Goal: Information Seeking & Learning: Compare options

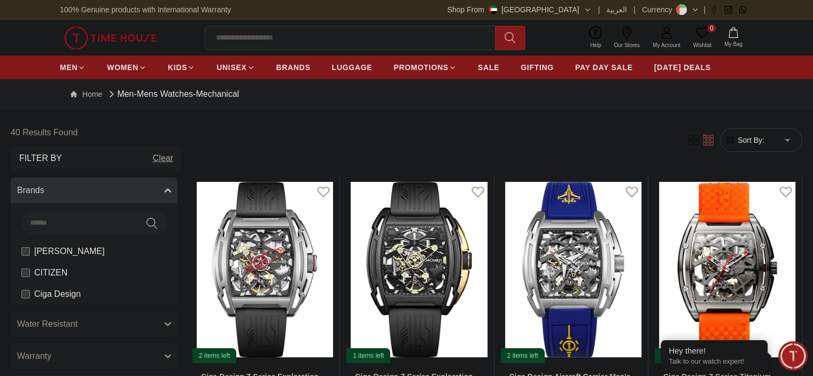
click at [112, 40] on img at bounding box center [110, 38] width 93 height 24
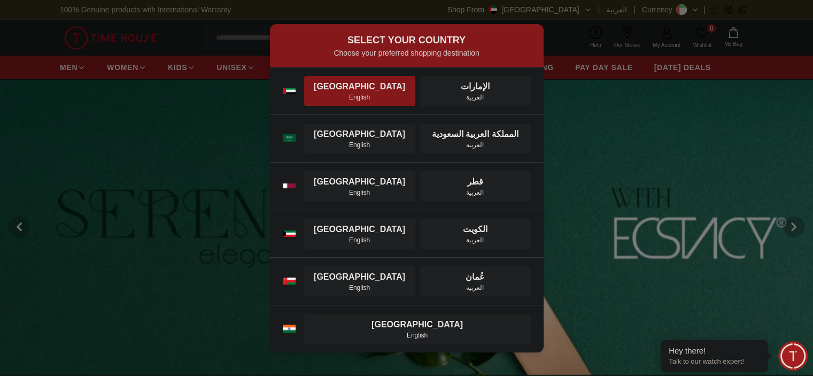
click at [372, 81] on div "[GEOGRAPHIC_DATA]" at bounding box center [360, 86] width 98 height 13
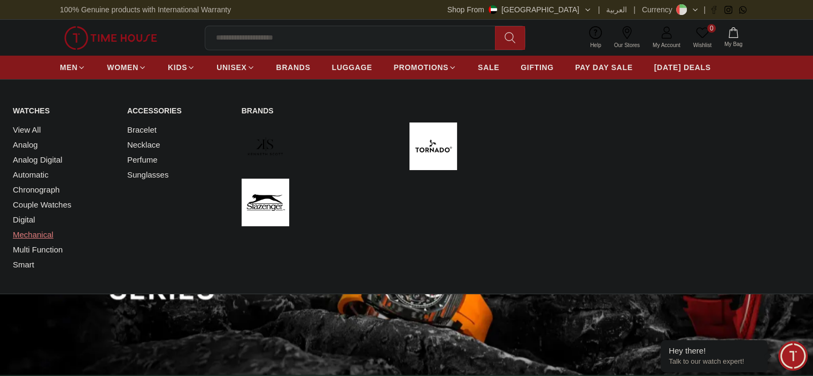
click at [24, 231] on link "Mechanical" at bounding box center [64, 234] width 102 height 15
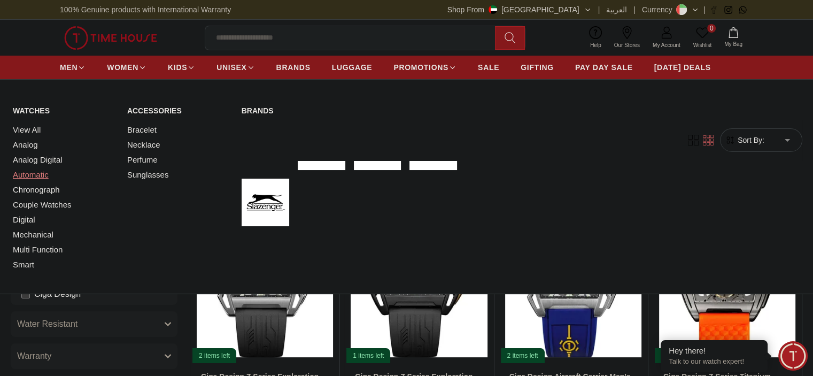
click at [27, 175] on link "Automatic" at bounding box center [64, 174] width 102 height 15
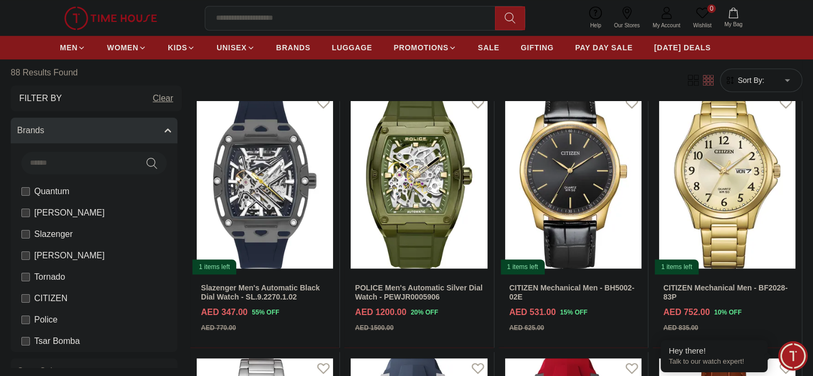
scroll to position [618, 0]
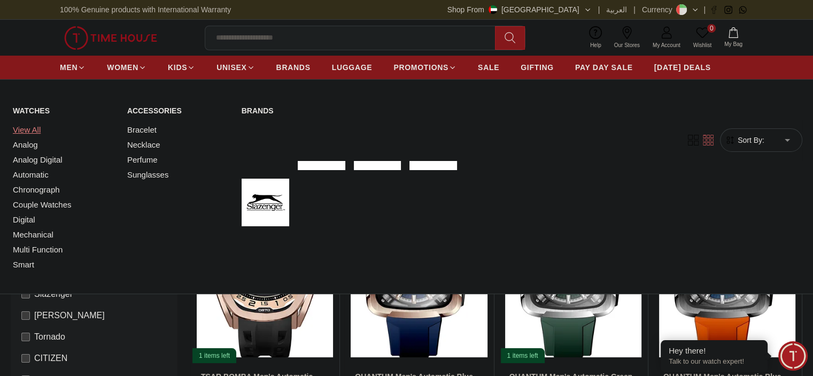
click at [30, 129] on link "View All" at bounding box center [64, 129] width 102 height 15
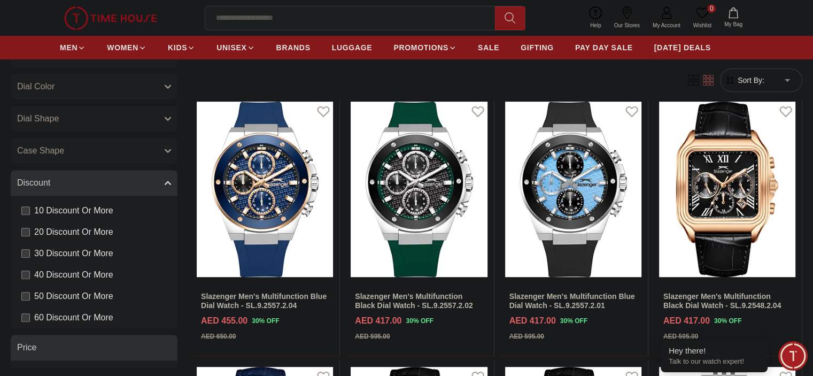
scroll to position [876, 0]
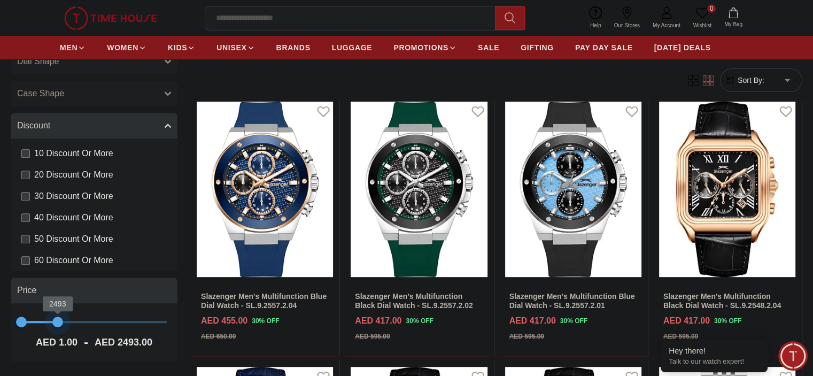
type input "****"
drag, startPoint x: 207, startPoint y: 322, endPoint x: 101, endPoint y: 322, distance: 106.4
click at [58, 322] on span "2181" at bounding box center [53, 321] width 11 height 11
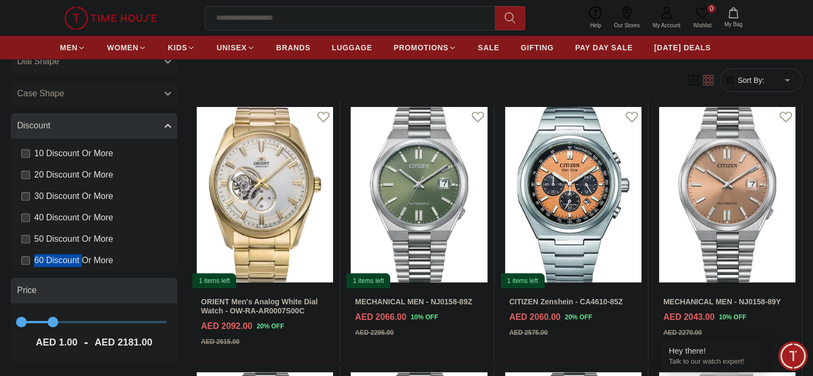
drag, startPoint x: 42, startPoint y: 243, endPoint x: 132, endPoint y: 252, distance: 90.3
type textarea "**********"
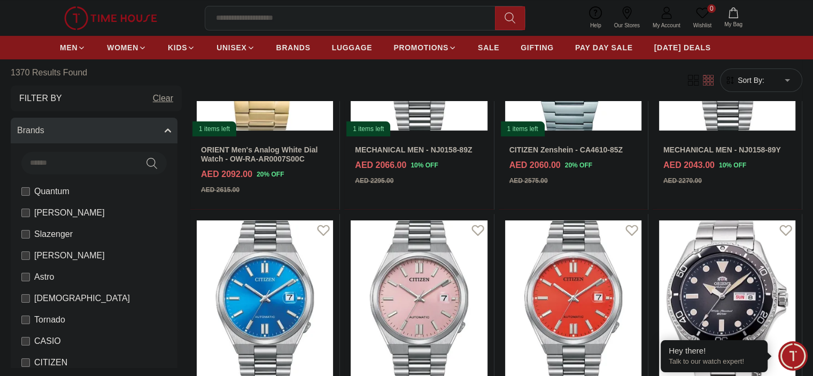
click at [177, 123] on button "Brands" at bounding box center [94, 131] width 167 height 26
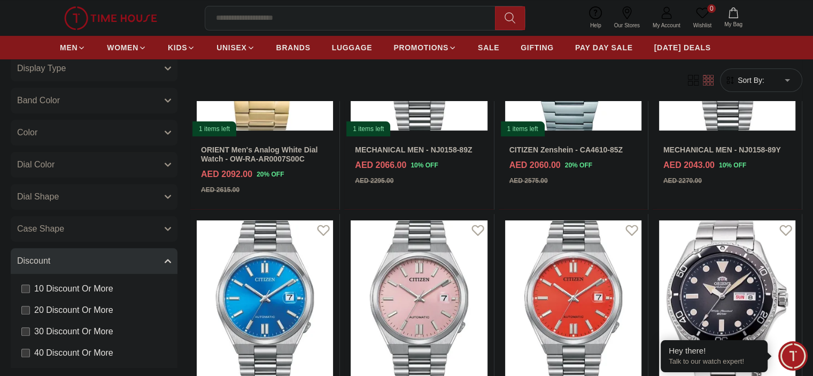
scroll to position [318, 0]
click at [171, 263] on icon "button" at bounding box center [168, 261] width 6 height 6
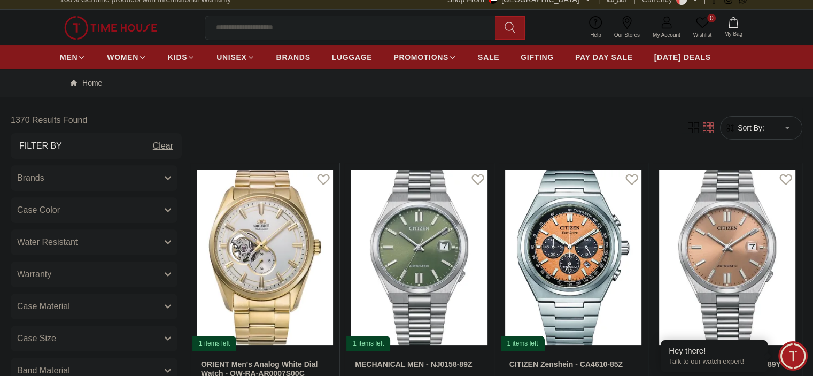
scroll to position [0, 0]
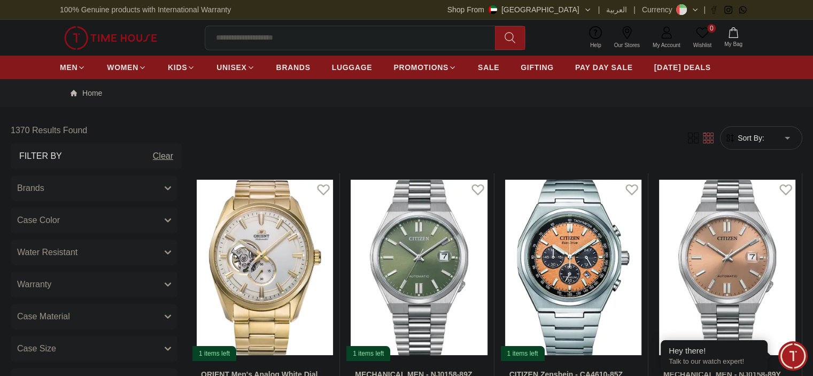
click at [171, 186] on icon "button" at bounding box center [168, 188] width 6 height 6
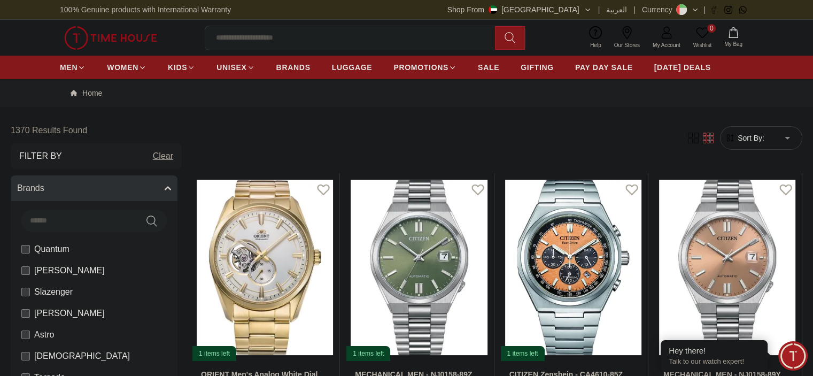
click at [171, 186] on icon "button" at bounding box center [168, 188] width 6 height 6
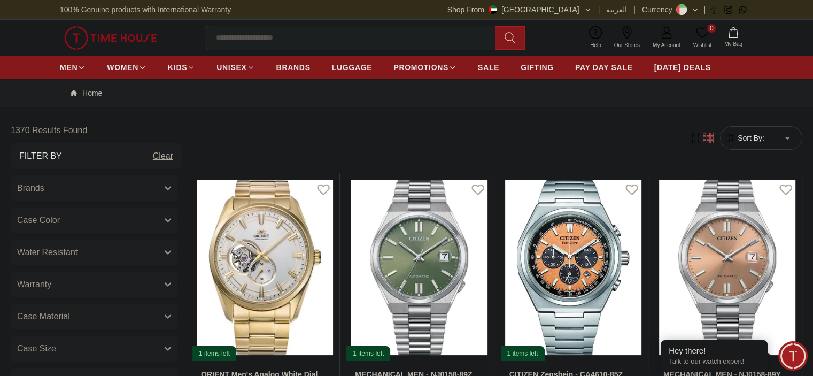
click at [177, 215] on button "Case Color" at bounding box center [94, 220] width 167 height 26
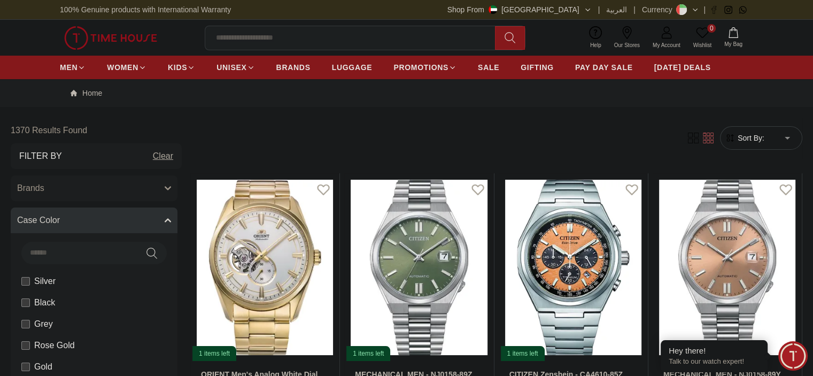
click at [177, 215] on button "Case Color" at bounding box center [94, 220] width 167 height 26
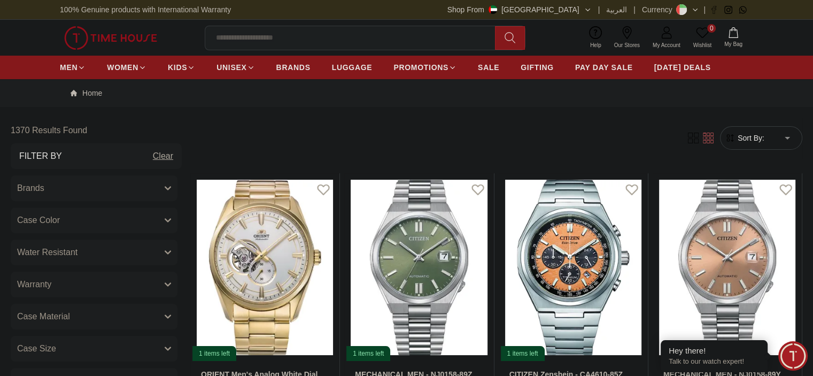
click at [171, 253] on icon "button" at bounding box center [168, 252] width 6 height 6
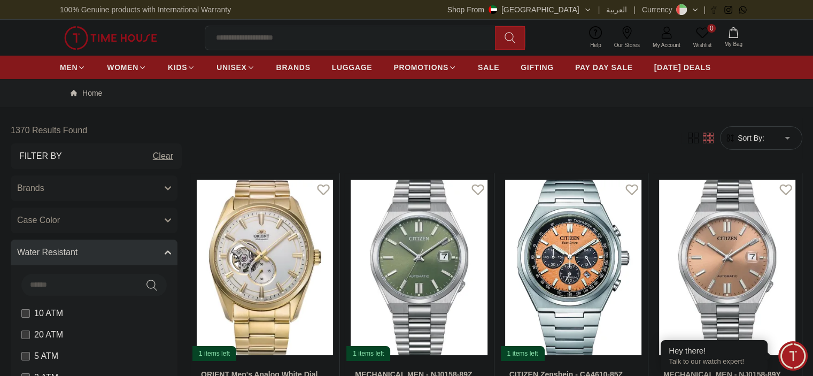
click at [171, 253] on icon "button" at bounding box center [167, 252] width 5 height 3
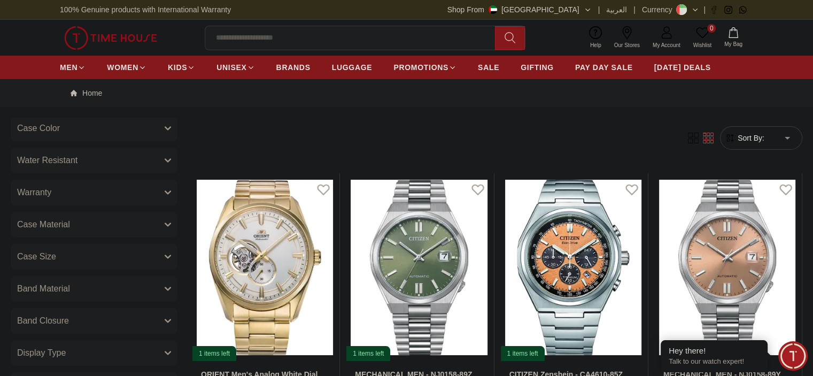
scroll to position [94, 0]
click at [177, 218] on button "Case Material" at bounding box center [94, 223] width 167 height 26
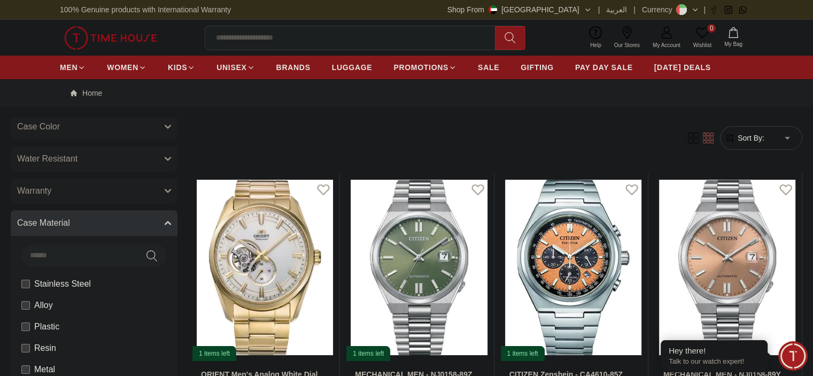
click at [177, 218] on button "Case Material" at bounding box center [94, 223] width 167 height 26
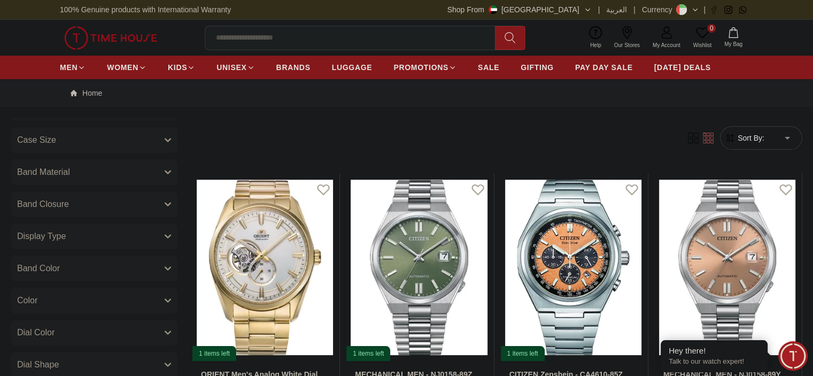
scroll to position [207, 0]
click at [177, 230] on button "Display Type" at bounding box center [94, 238] width 167 height 26
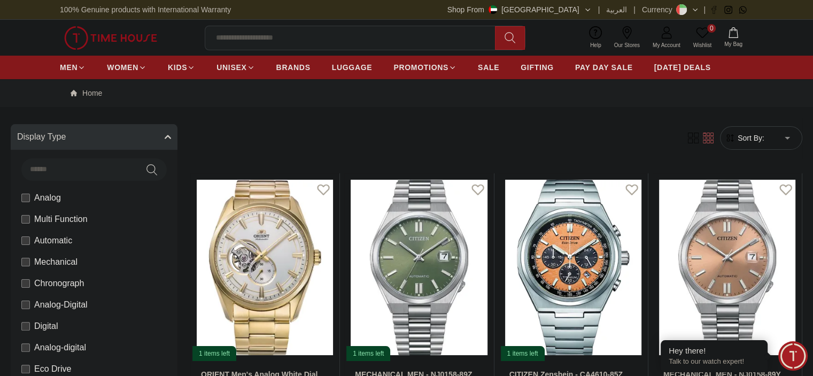
scroll to position [308, 0]
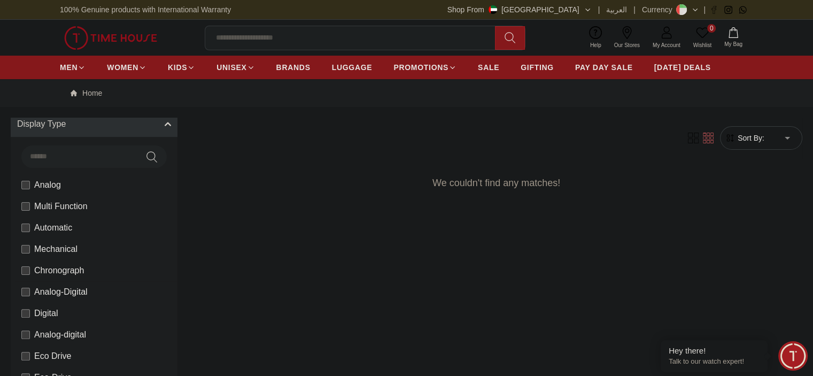
scroll to position [320, 0]
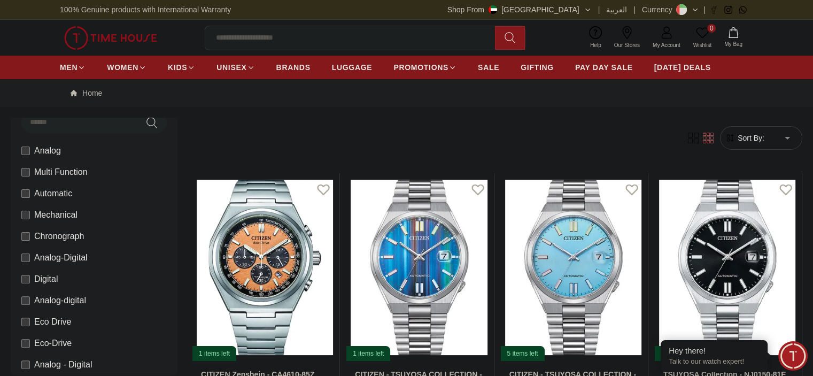
scroll to position [356, 0]
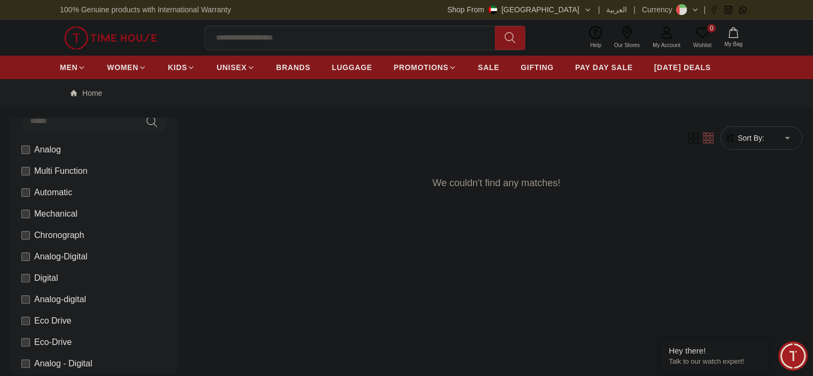
click at [76, 221] on li "Mechanical" at bounding box center [96, 213] width 163 height 21
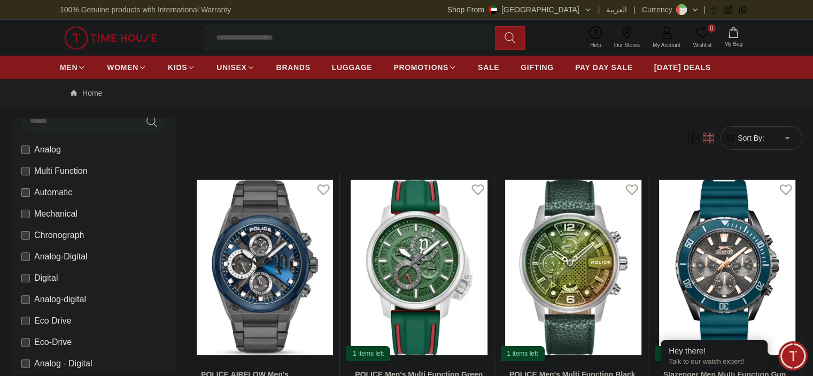
click at [80, 171] on label "Multi Function" at bounding box center [54, 171] width 66 height 13
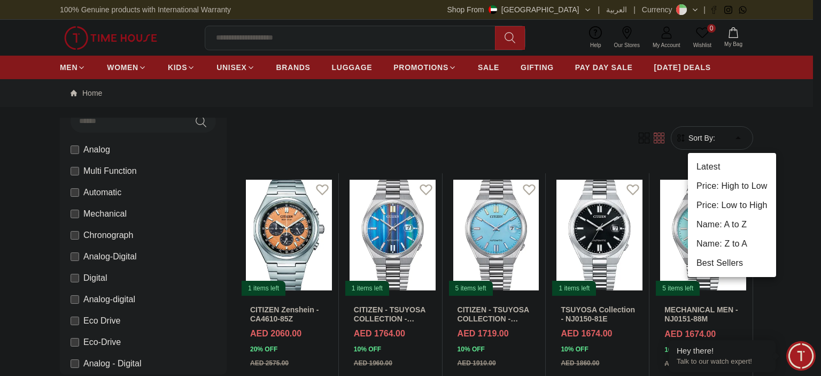
click at [729, 202] on li "Price: Low to High" at bounding box center [732, 205] width 88 height 19
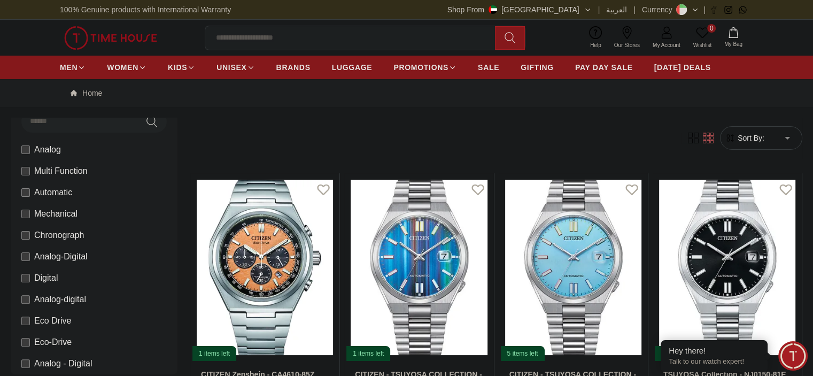
type input "*"
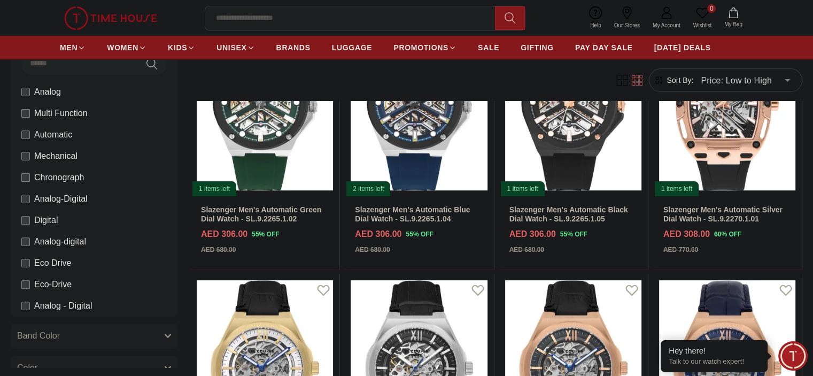
scroll to position [165, 0]
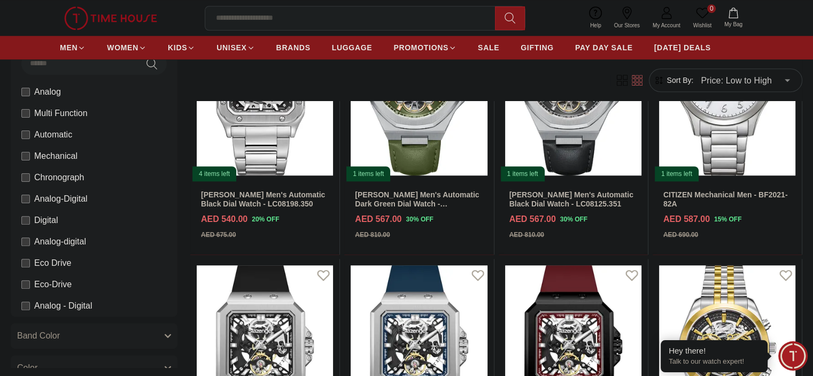
scroll to position [975, 0]
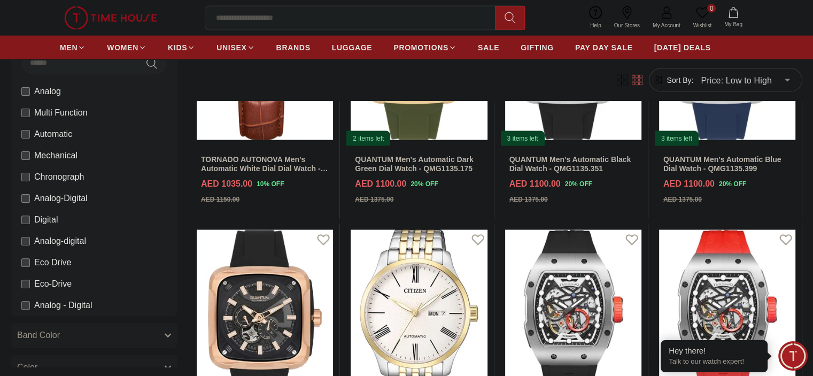
scroll to position [2072, 0]
click at [287, 23] on input at bounding box center [354, 17] width 298 height 21
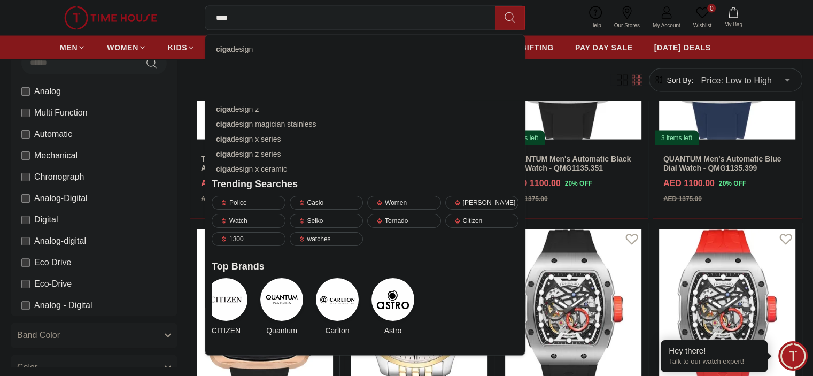
type input "****"
click at [282, 40] on div "ciga design ciga design magician dlc(manual) ciga design u series ciga design q…" at bounding box center [365, 195] width 320 height 320
click at [280, 47] on div "ciga design" at bounding box center [365, 49] width 307 height 15
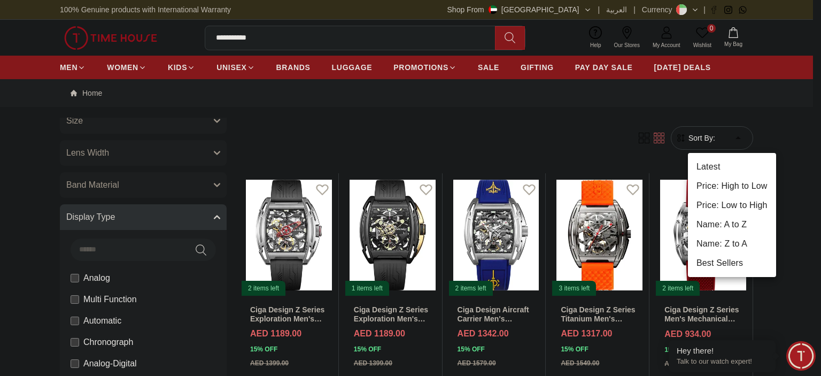
click at [720, 201] on li "Price: Low to High" at bounding box center [732, 205] width 88 height 19
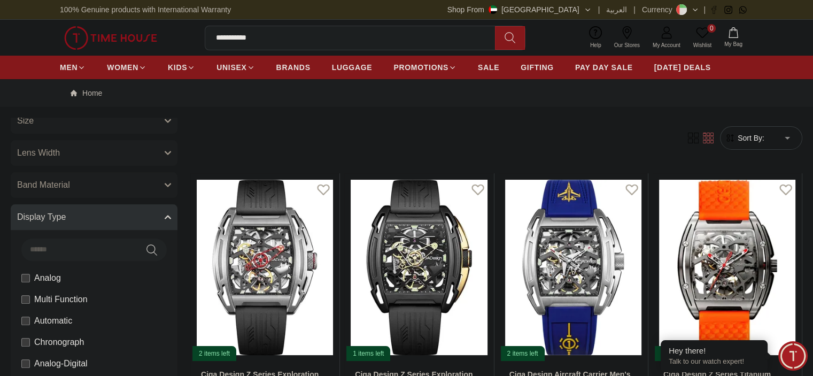
type input "*"
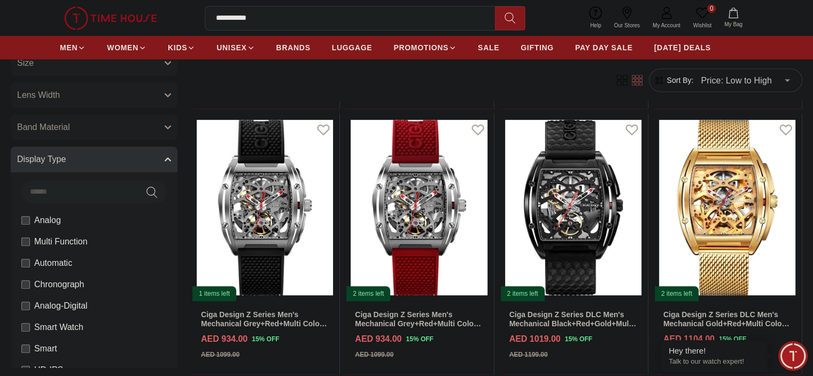
scroll to position [615, 0]
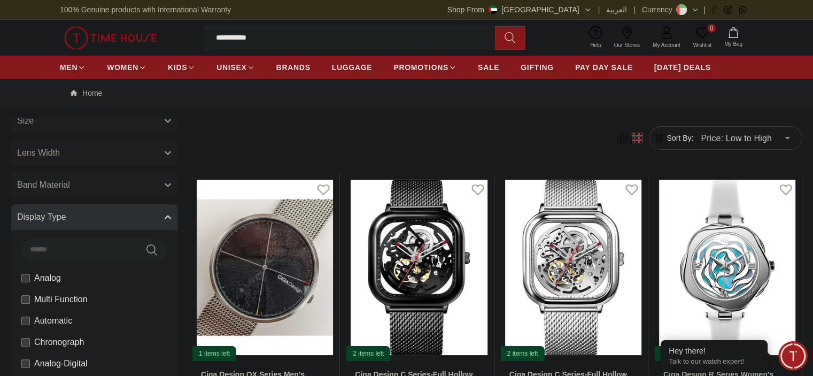
click at [148, 36] on img at bounding box center [110, 38] width 93 height 24
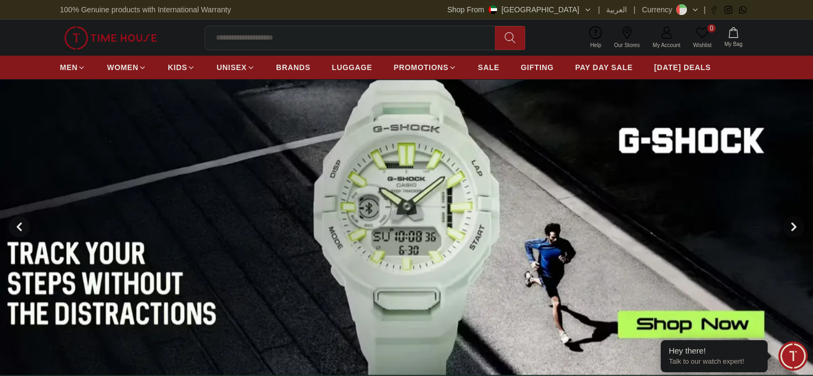
click at [19, 222] on icon at bounding box center [19, 226] width 9 height 9
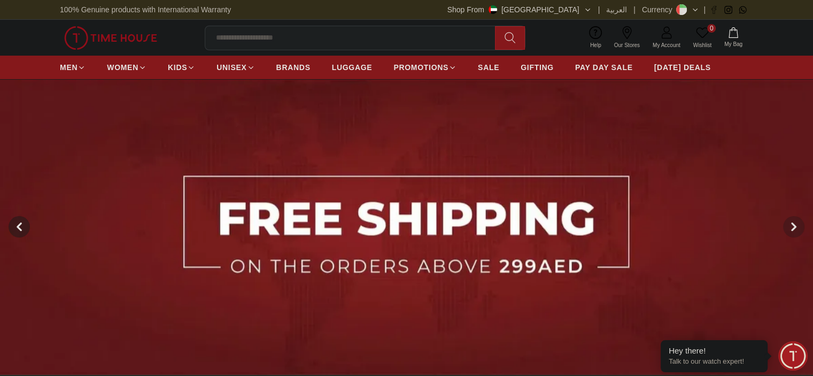
click at [19, 222] on icon at bounding box center [19, 226] width 9 height 9
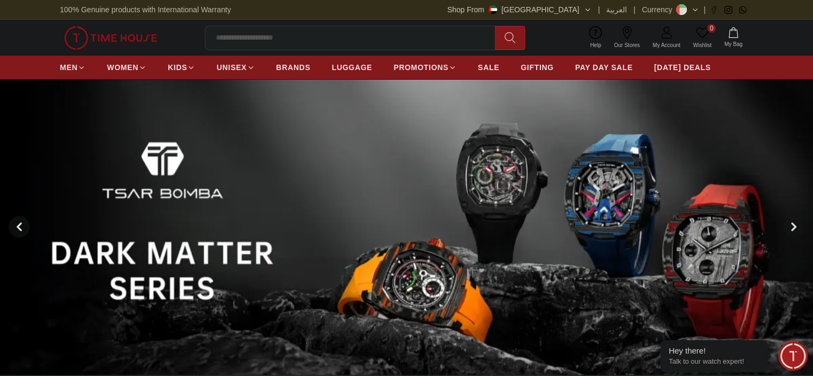
click at [19, 222] on icon at bounding box center [19, 226] width 9 height 9
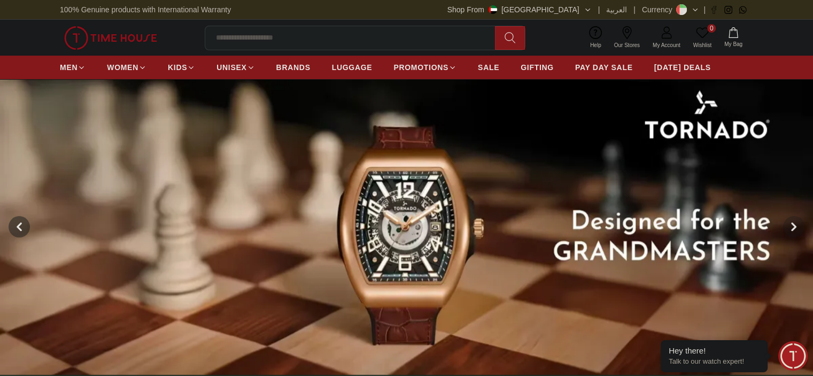
click at [19, 222] on icon at bounding box center [19, 226] width 9 height 9
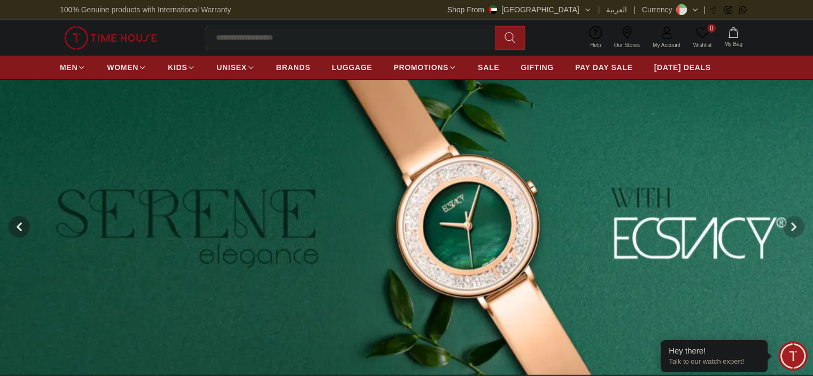
click at [19, 222] on icon at bounding box center [19, 226] width 9 height 9
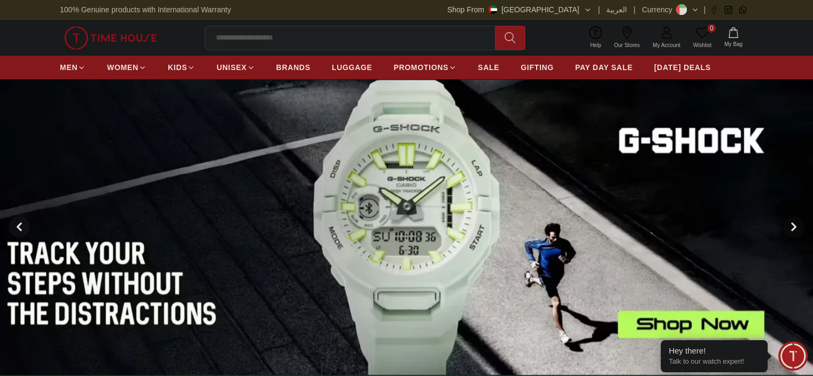
click at [19, 222] on icon at bounding box center [19, 226] width 9 height 9
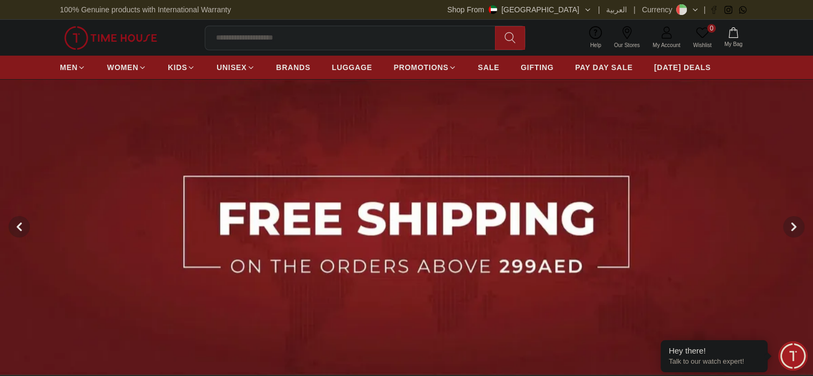
click at [582, 11] on button "Shop From [GEOGRAPHIC_DATA]" at bounding box center [519, 9] width 144 height 11
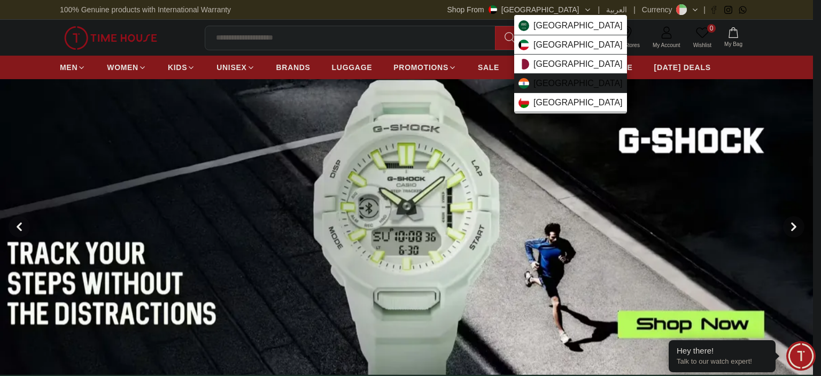
click at [550, 82] on span "[GEOGRAPHIC_DATA]" at bounding box center [578, 83] width 89 height 13
